Goal: Task Accomplishment & Management: Manage account settings

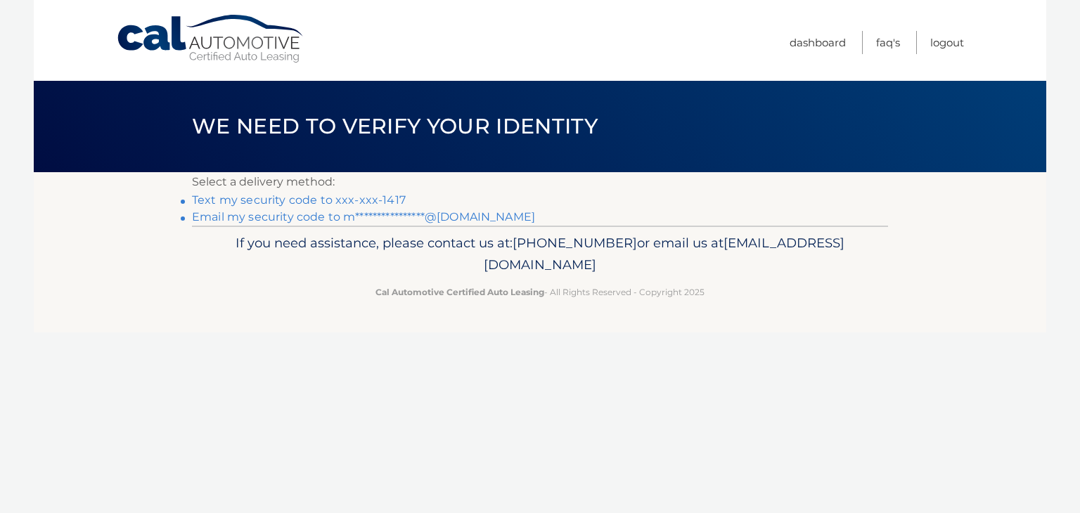
click at [332, 200] on link "Text my security code to xxx-xxx-1417" at bounding box center [299, 199] width 214 height 13
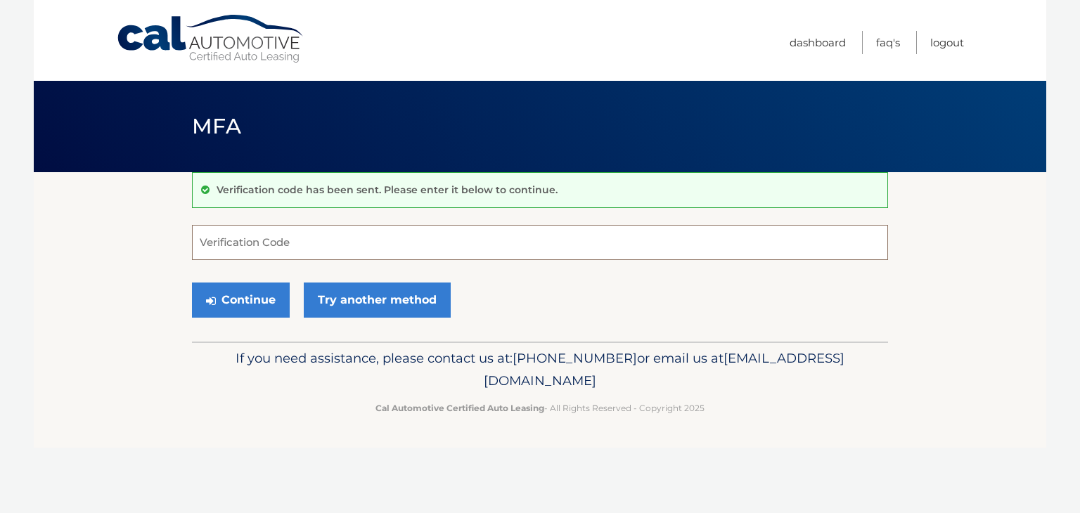
click at [328, 251] on input "Verification Code" at bounding box center [540, 242] width 696 height 35
type input "386830"
click at [192, 283] on button "Continue" at bounding box center [241, 300] width 98 height 35
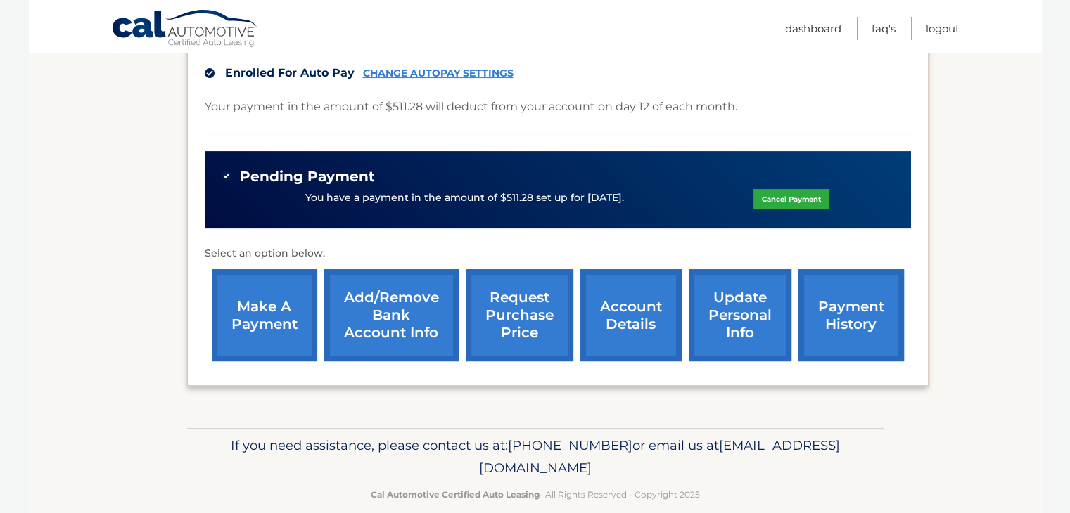
scroll to position [398, 0]
